Goal: Task Accomplishment & Management: Manage account settings

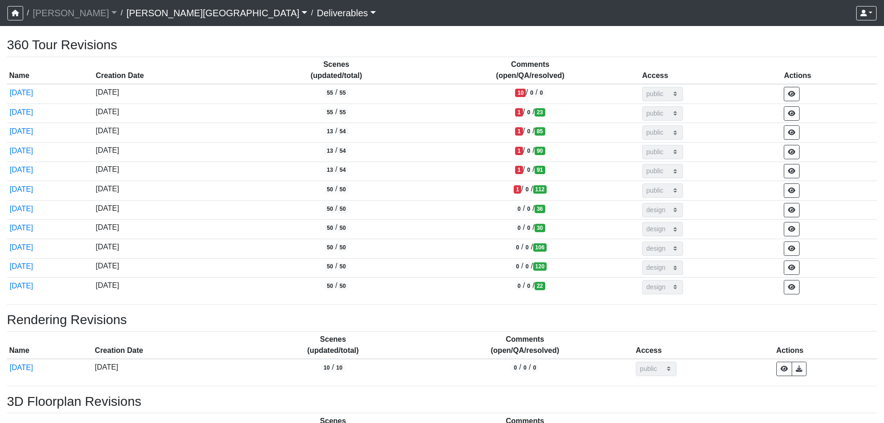
select select "public"
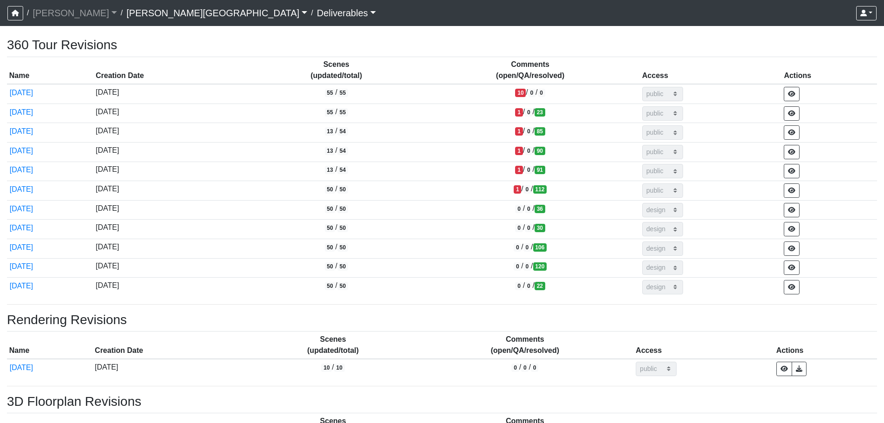
select select "public"
select select "design"
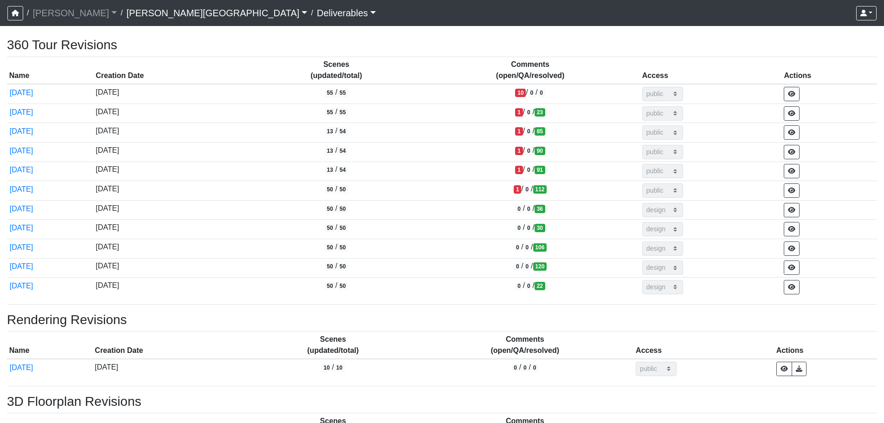
select select "design"
select select "public"
